Goal: Task Accomplishment & Management: Manage account settings

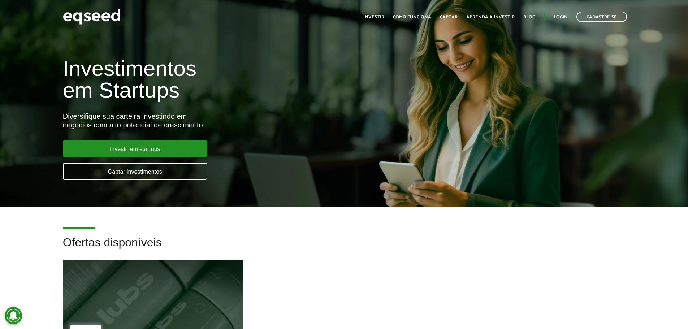
click at [568, 13] on ul "Início Investir Como funciona Captar Aprenda a investir Blog Login Cadastre-se" at bounding box center [495, 17] width 271 height 10
click at [556, 18] on link "Login" at bounding box center [561, 17] width 14 height 5
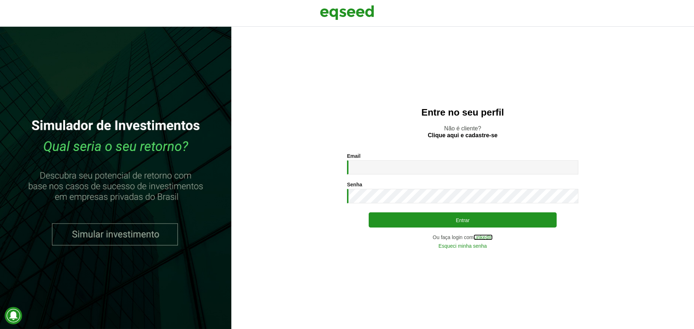
click at [484, 236] on link "LinkedIn" at bounding box center [482, 237] width 19 height 5
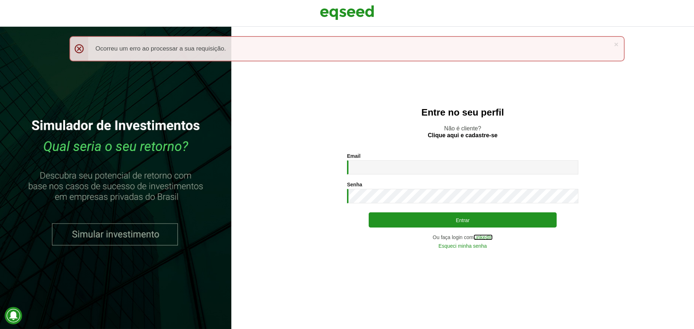
click at [487, 237] on link "LinkedIn" at bounding box center [482, 237] width 19 height 5
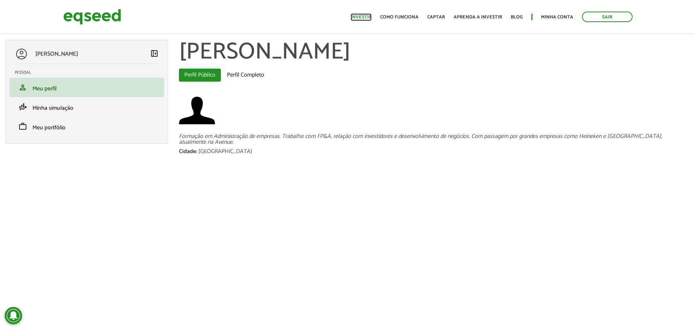
click at [364, 15] on link "Investir" at bounding box center [360, 17] width 21 height 5
